Goal: Find contact information: Find contact information

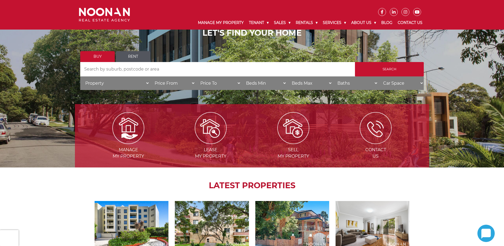
scroll to position [53, 0]
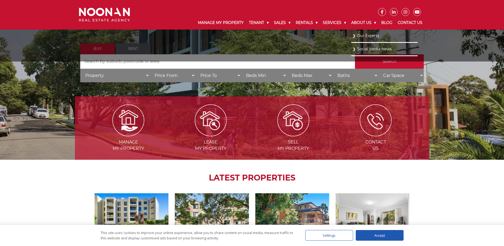
click at [360, 34] on link "Our Experts" at bounding box center [385, 35] width 64 height 7
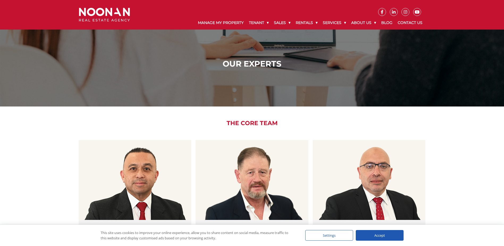
drag, startPoint x: 59, startPoint y: 197, endPoint x: 28, endPoint y: 143, distance: 62.2
click at [28, 143] on div "The Core Team View Profile Martin Reyes General Manager 27+ years in Real Estat…" at bounding box center [252, 193] width 504 height 174
drag, startPoint x: 52, startPoint y: 181, endPoint x: 44, endPoint y: 125, distance: 56.9
click at [20, 132] on div "The Core Team View Profile Martin Reyes General Manager 27+ years in Real Estat…" at bounding box center [252, 193] width 504 height 174
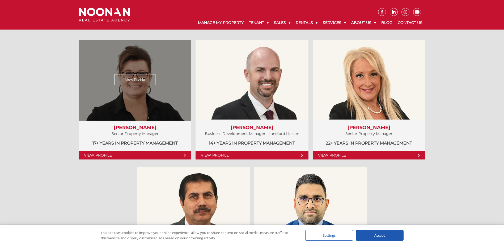
scroll to position [293, 0]
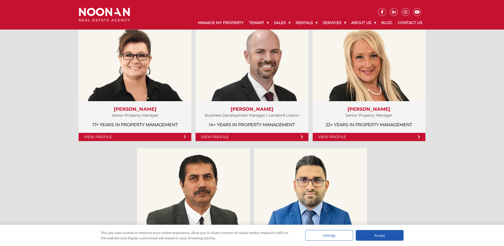
drag, startPoint x: 32, startPoint y: 198, endPoint x: 24, endPoint y: 153, distance: 46.2
click at [23, 151] on div "Property Managers View Profile Amela Sowinski Senior Property Manager 17+ years…" at bounding box center [252, 138] width 504 height 301
drag, startPoint x: 26, startPoint y: 157, endPoint x: 11, endPoint y: 130, distance: 30.6
click at [11, 130] on div "Property Managers View Profile Amela Sowinski Senior Property Manager 17+ years…" at bounding box center [252, 138] width 504 height 301
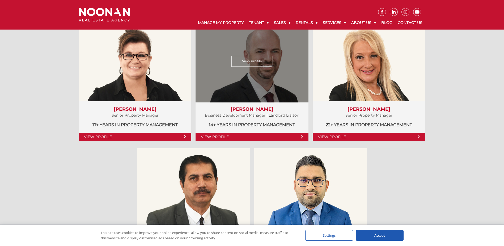
click at [264, 57] on link "View Profile" at bounding box center [252, 61] width 41 height 11
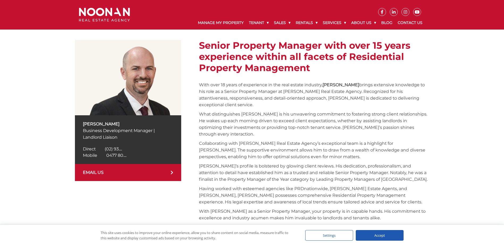
scroll to position [106, 0]
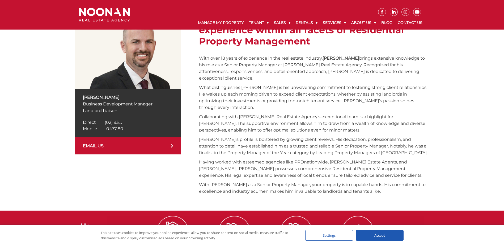
drag, startPoint x: 291, startPoint y: 178, endPoint x: 259, endPoint y: 159, distance: 37.4
click at [248, 159] on p "Having worked with esteemed agencies like PRDnationwide, [PERSON_NAME] Estate A…" at bounding box center [314, 169] width 230 height 20
drag, startPoint x: 282, startPoint y: 169, endPoint x: 253, endPoint y: 144, distance: 38.5
click at [253, 145] on div "Senior Property Manager with over 15 years experience within all facets of Resi…" at bounding box center [314, 105] width 230 height 184
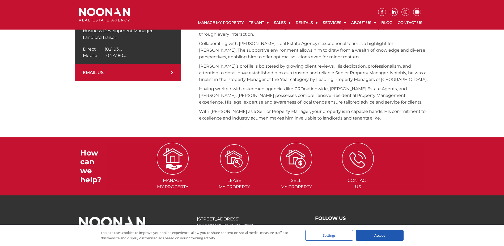
scroll to position [195, 0]
